Goal: Task Accomplishment & Management: Use online tool/utility

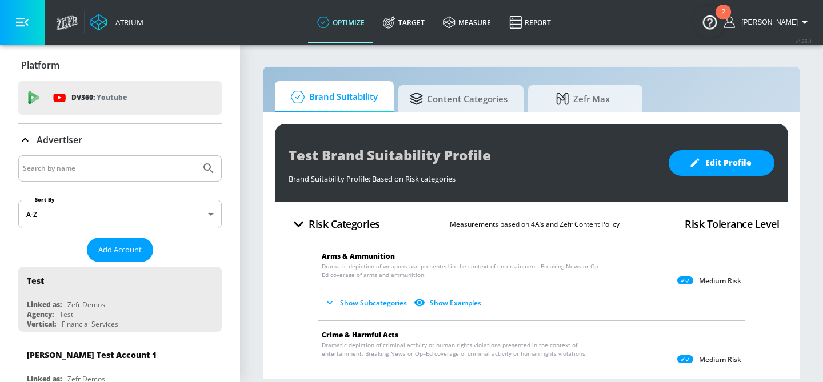
click at [144, 166] on input "Search by name" at bounding box center [109, 168] width 173 height 15
type input "abbvie"
click at [196, 156] on button "Submit Search" at bounding box center [208, 168] width 25 height 25
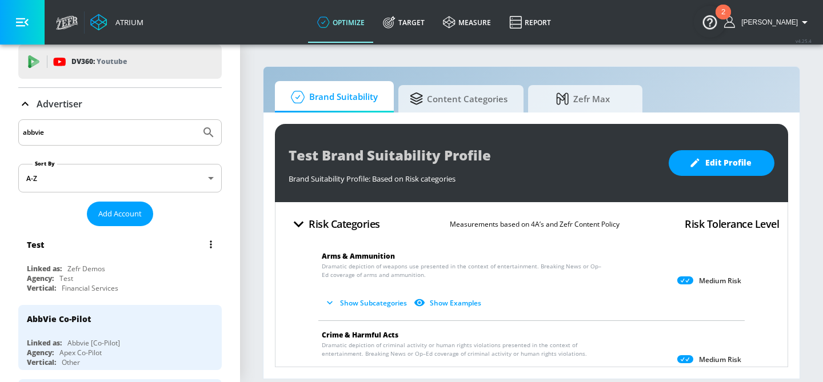
scroll to position [38, 0]
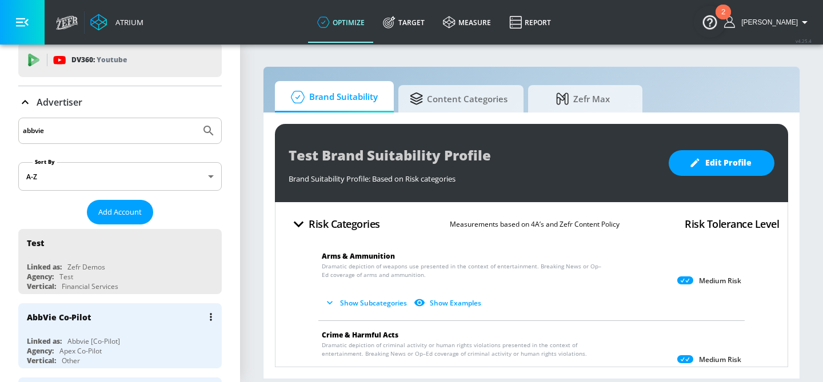
click at [95, 317] on div "AbbVie Co-Pilot" at bounding box center [123, 317] width 192 height 27
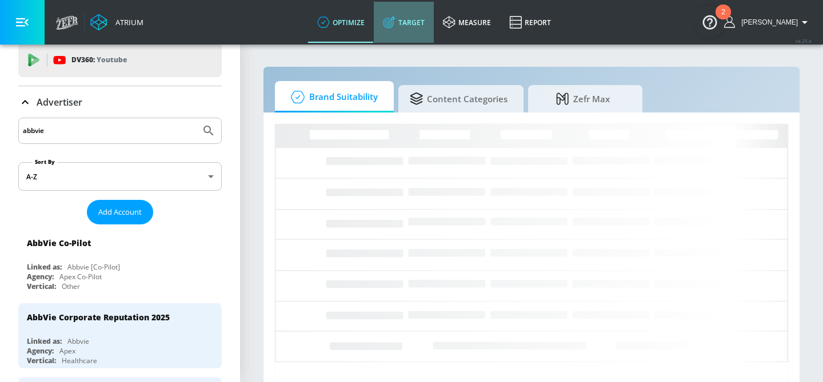
click at [428, 21] on link "Target" at bounding box center [404, 22] width 60 height 41
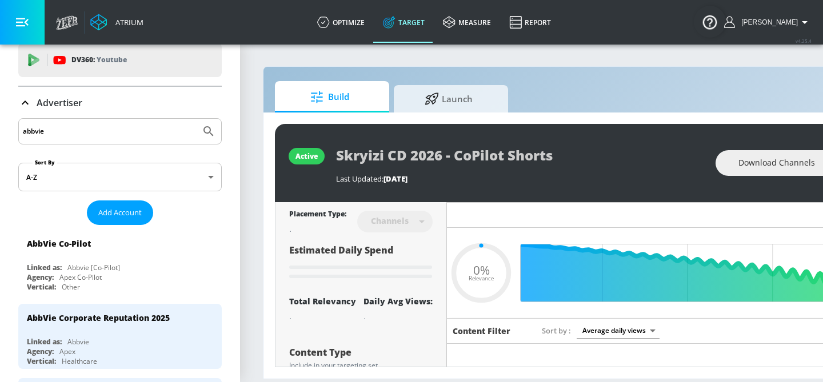
type input "0.05"
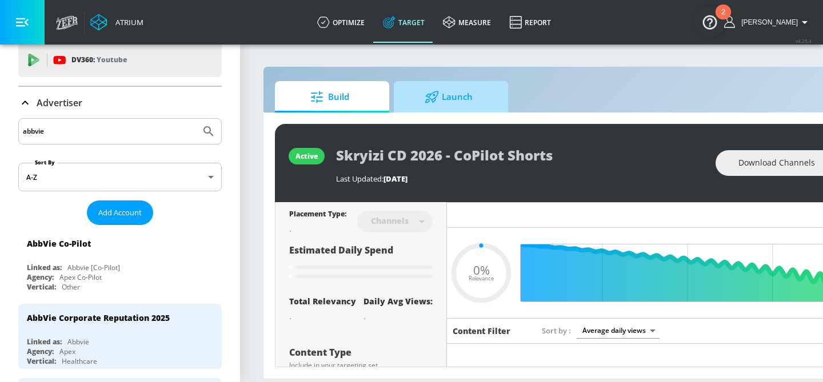
click at [451, 101] on span "Launch" at bounding box center [448, 96] width 87 height 27
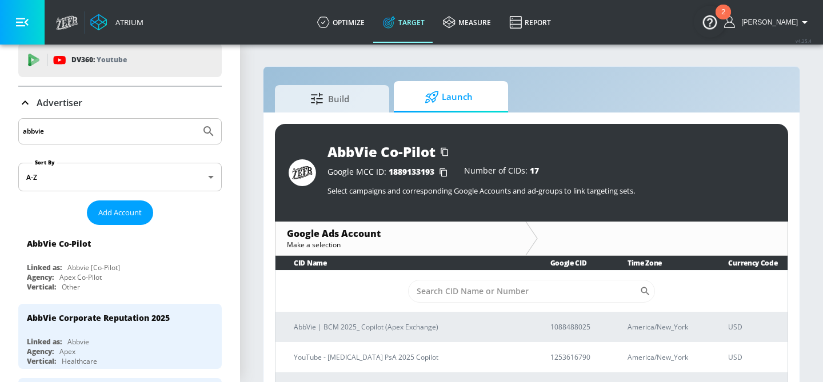
scroll to position [17, 0]
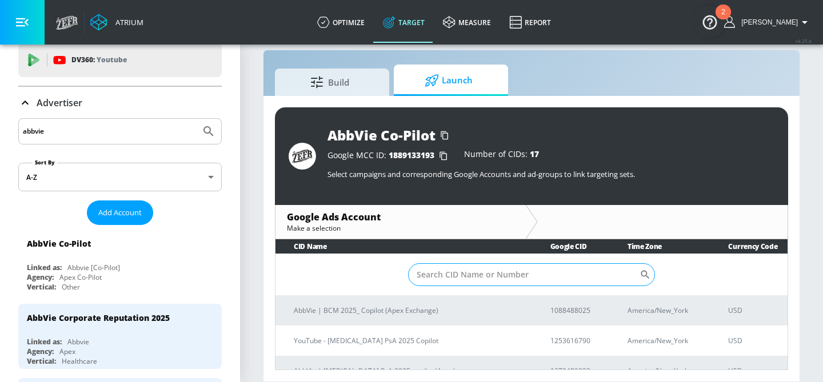
click at [432, 268] on input "Sort By" at bounding box center [523, 275] width 231 height 23
type input "qulipta"
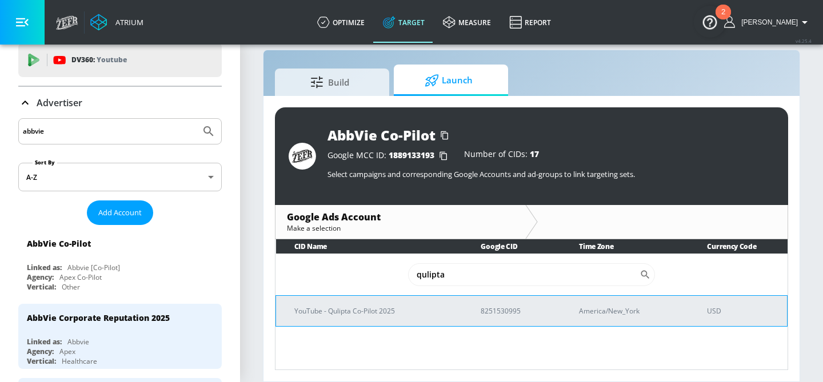
click at [403, 312] on p "YouTube - Qulipta Co-Pilot 2025" at bounding box center [373, 311] width 159 height 12
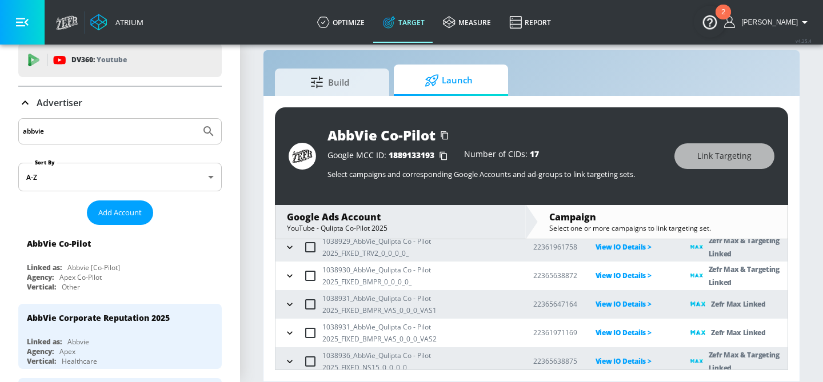
scroll to position [69, 0]
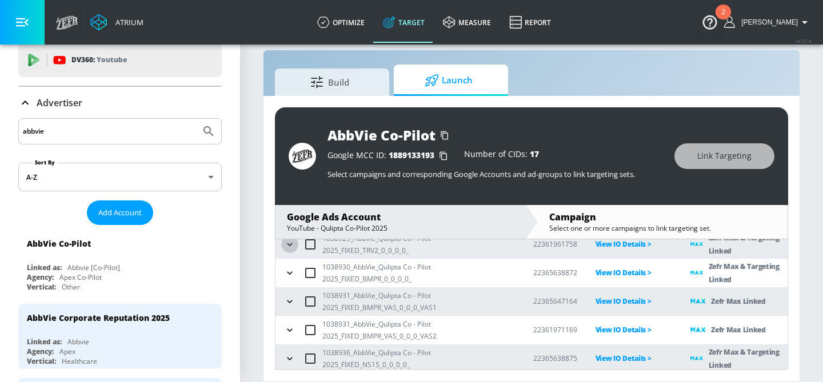
click at [292, 248] on icon "button" at bounding box center [289, 244] width 11 height 11
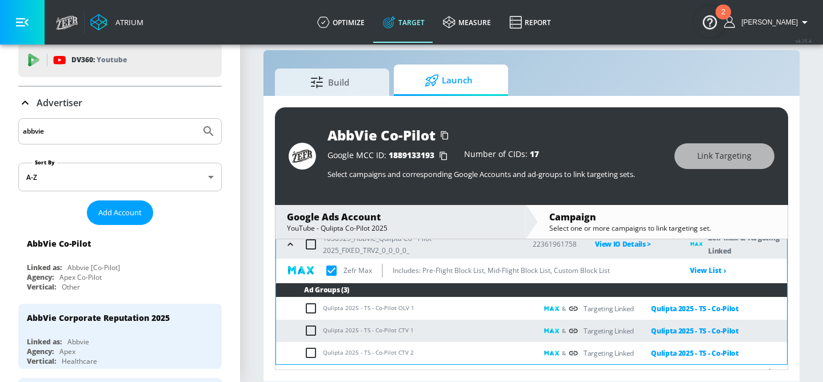
click at [312, 353] on input "checkbox" at bounding box center [313, 353] width 19 height 14
checkbox input "true"
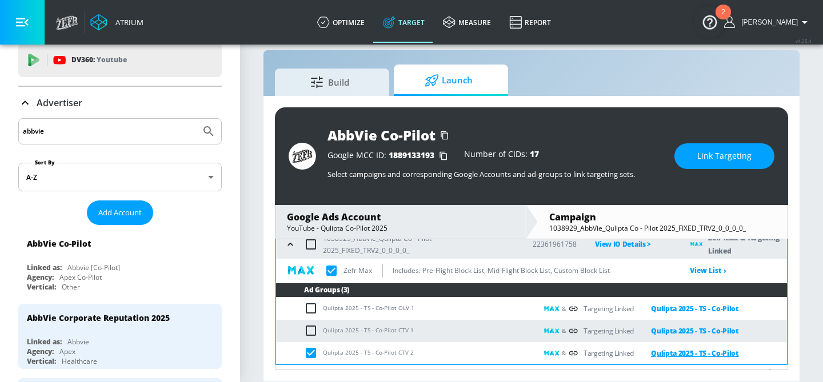
click at [694, 353] on link "Qulipta 2025 - TS - Co-Pilot" at bounding box center [686, 353] width 105 height 13
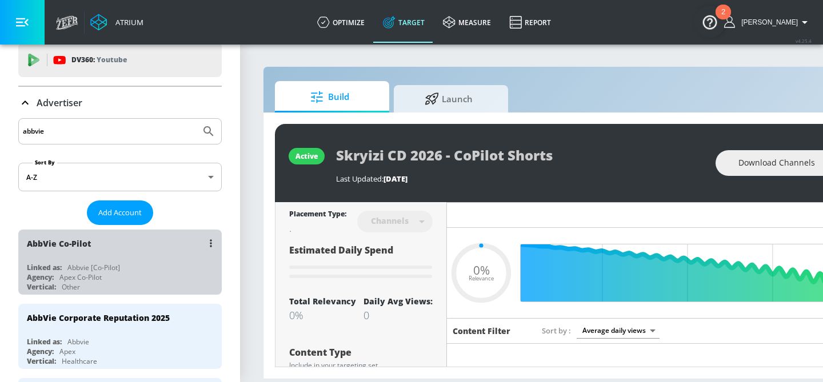
click at [117, 258] on div "AbbVie Co-Pilot Linked as: Abbvie [Co-Pilot] Agency: Apex Co-Pilot Vertical: Ot…" at bounding box center [119, 262] width 203 height 65
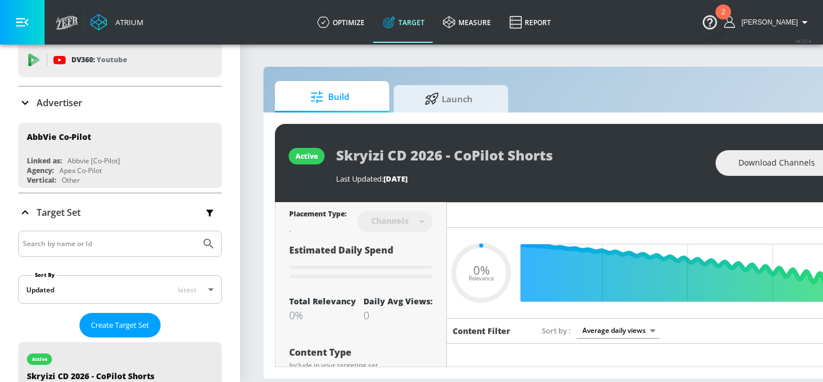
click at [118, 273] on div "Agency: Apex Co-Pilot" at bounding box center [123, 278] width 192 height 10
type input "0.52"
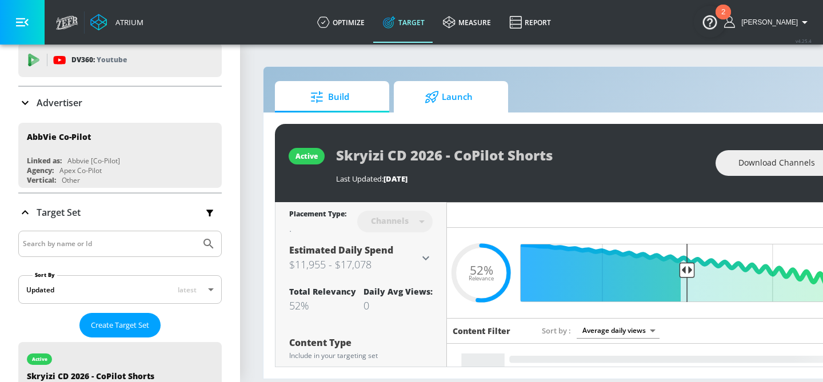
click at [439, 93] on div at bounding box center [433, 97] width 17 height 13
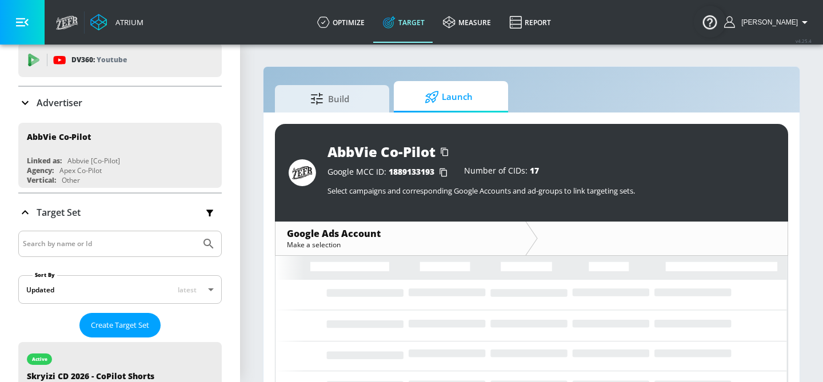
scroll to position [17, 0]
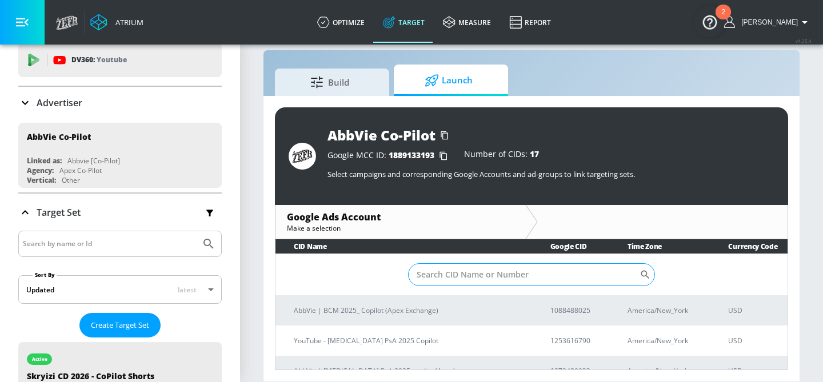
click at [419, 282] on input "Sort By" at bounding box center [523, 275] width 231 height 23
type input "qulipta"
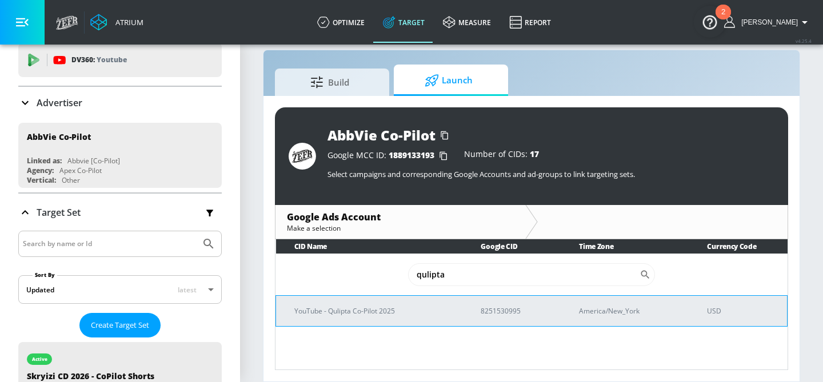
click at [403, 309] on p "YouTube - Qulipta Co-Pilot 2025" at bounding box center [373, 311] width 159 height 12
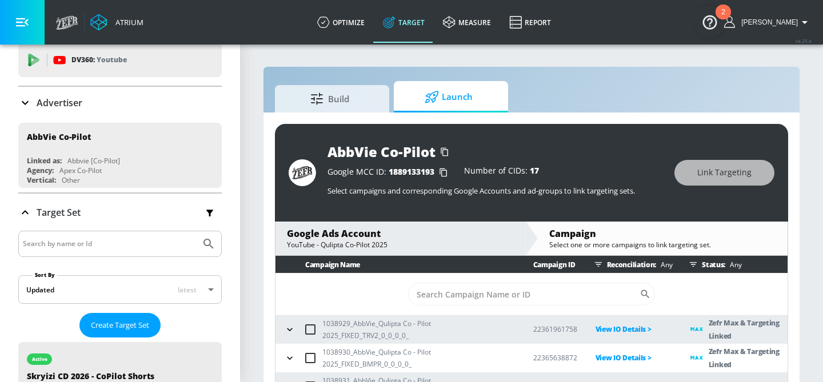
click at [289, 329] on icon "button" at bounding box center [289, 329] width 11 height 11
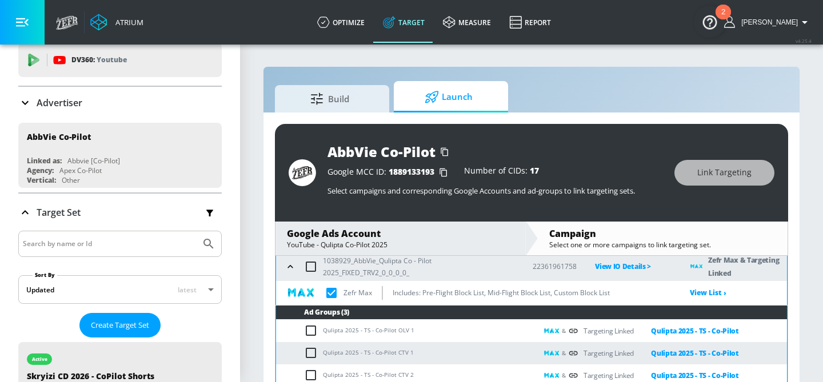
scroll to position [67, 0]
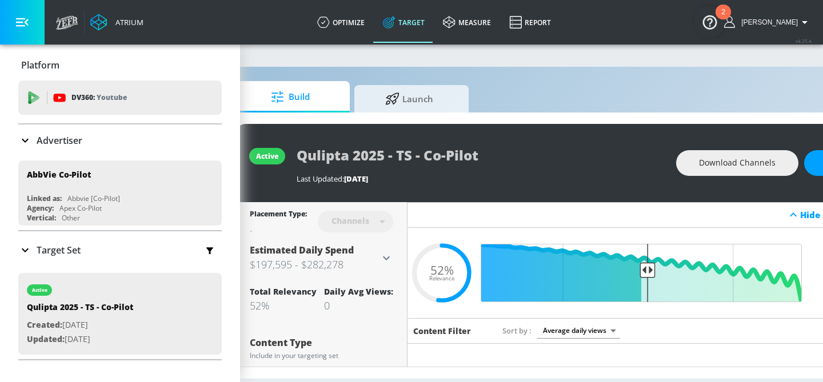
scroll to position [0, 41]
